Goal: Check status

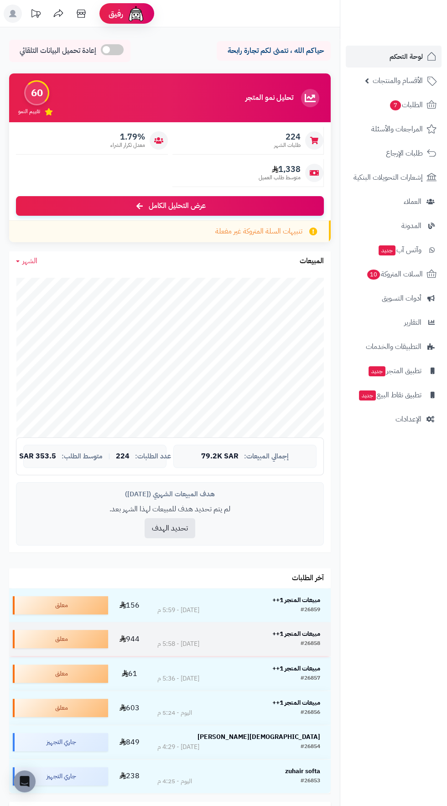
click at [280, 632] on strong "مبيعات المتجر 1++" at bounding box center [296, 634] width 48 height 10
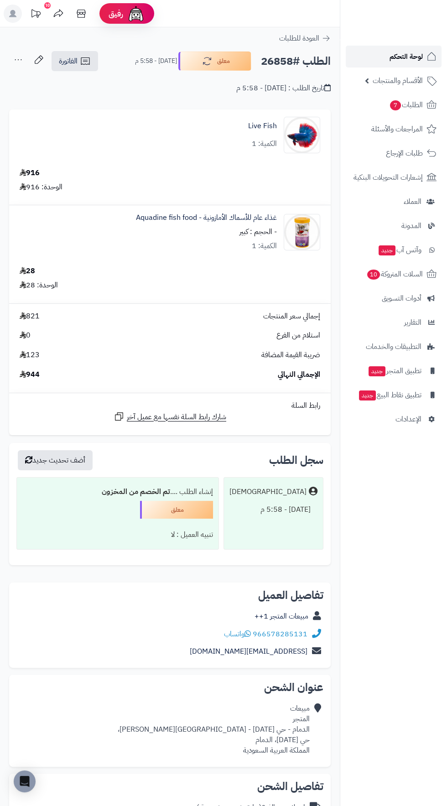
click at [408, 56] on span "لوحة التحكم" at bounding box center [406, 56] width 33 height 13
